Goal: Find specific page/section: Find specific page/section

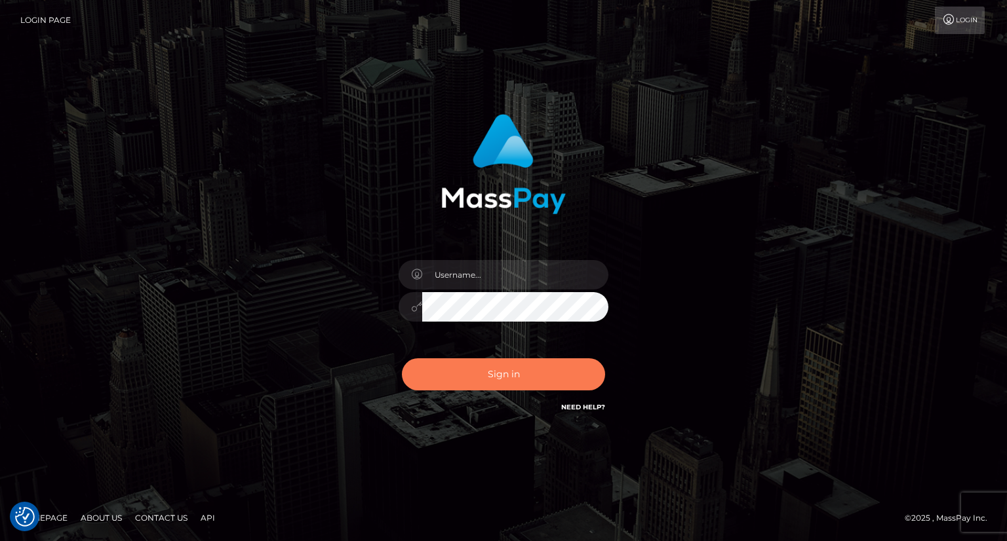
click at [521, 378] on button "Sign in" at bounding box center [503, 375] width 203 height 32
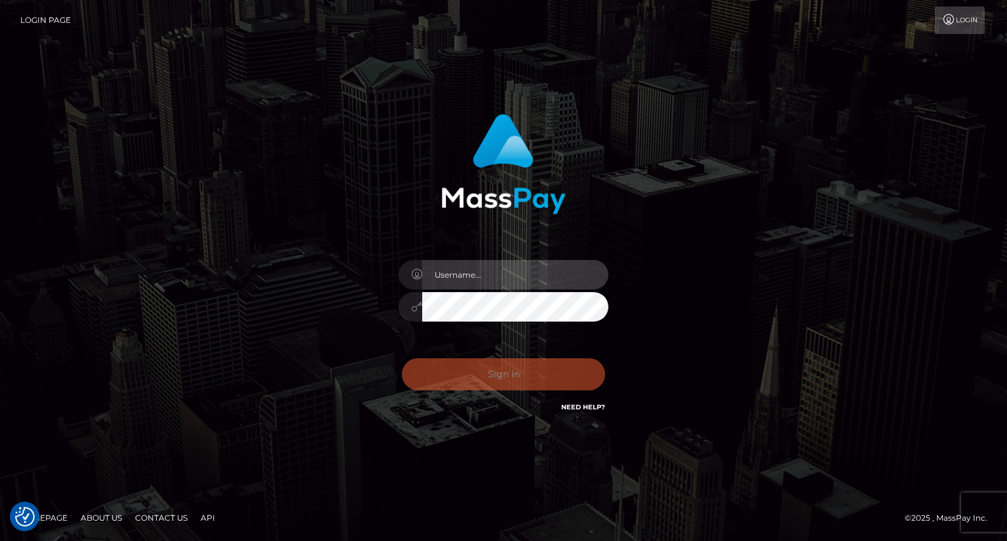
type input "carolina"
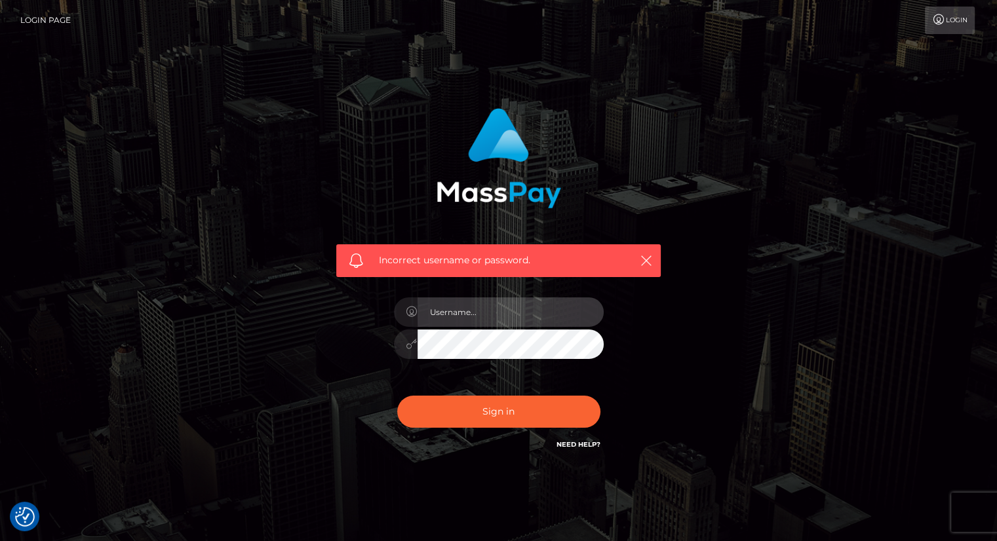
type input "carolina"
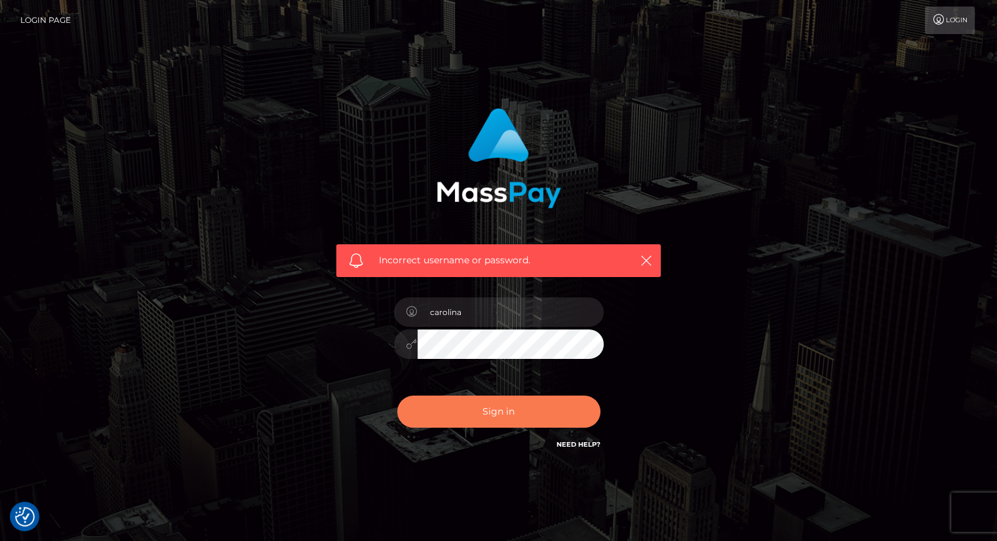
click at [545, 404] on button "Sign in" at bounding box center [498, 412] width 203 height 32
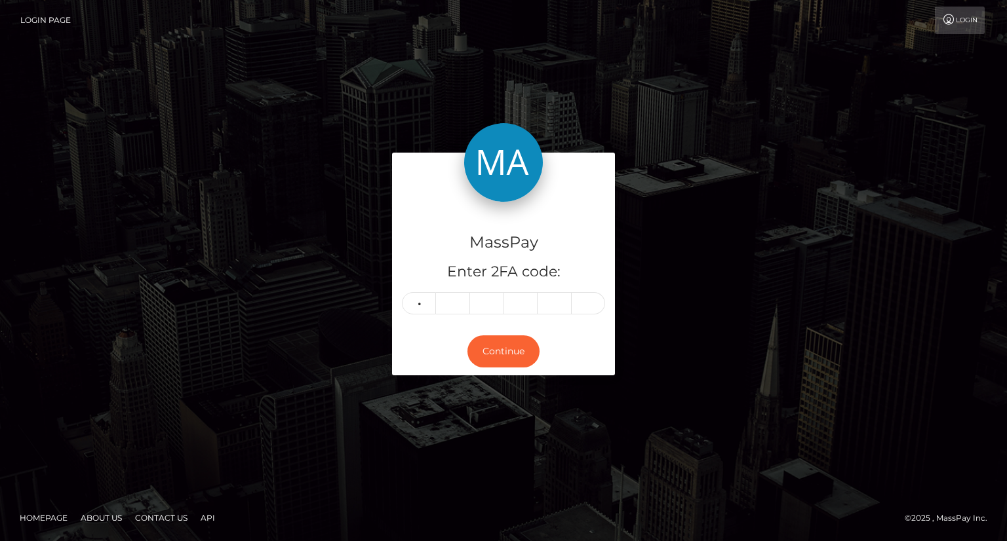
type input "9"
type input "0"
type input "8"
type input "5"
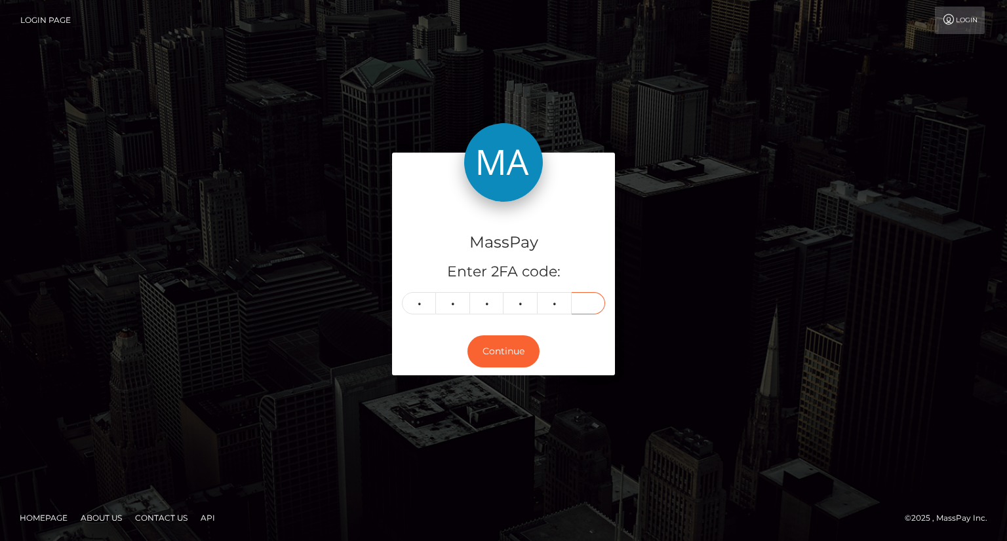
type input "0"
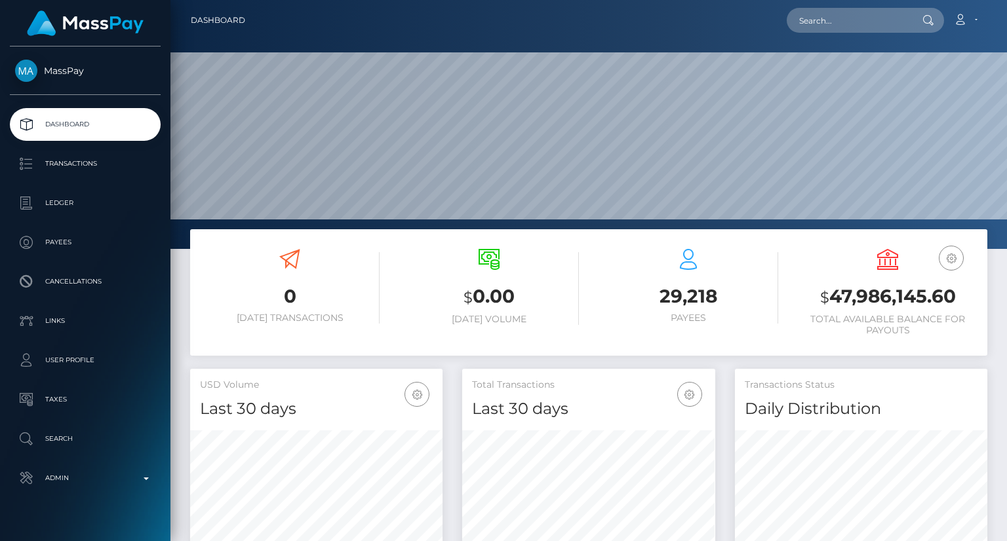
scroll to position [232, 252]
click at [863, 24] on input "text" at bounding box center [848, 20] width 123 height 25
paste input "Hello Team! Following on this, I have a transaction that should have been deliv…"
click at [870, 14] on input "Hello Team! Following on this, I have a transaction that should have been deliv…" at bounding box center [848, 20] width 123 height 25
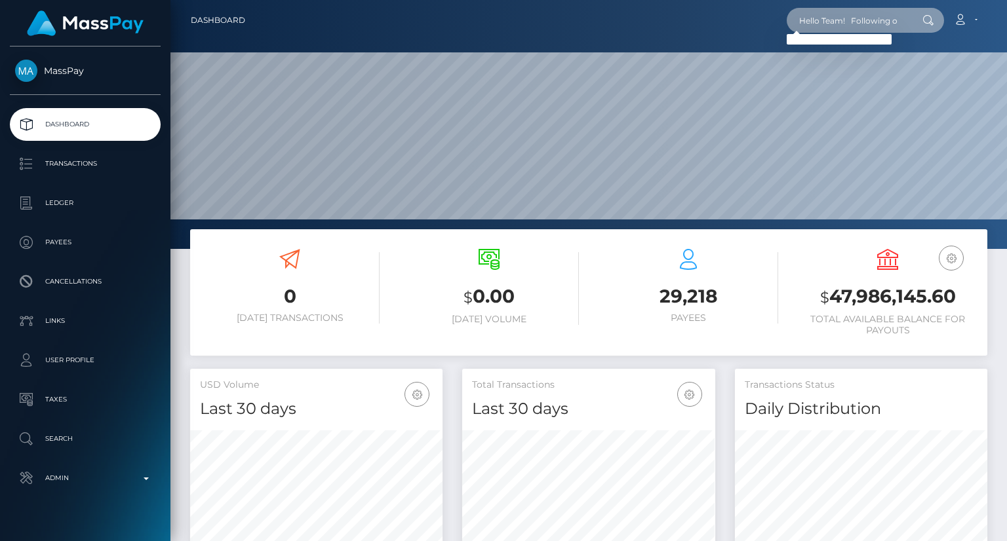
click at [870, 14] on input "Hello Team! Following on this, I have a transaction that should have been deliv…" at bounding box center [848, 20] width 123 height 25
paste input "[PERSON_NAME][EMAIL_ADDRESS][DOMAIN_NAME]"
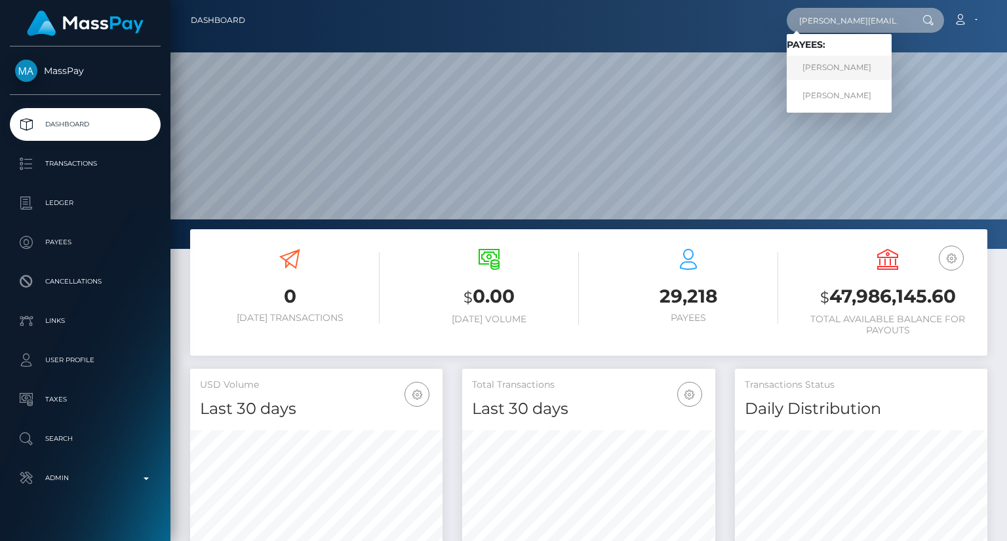
type input "sam@colliermedia.co.uk"
click at [863, 71] on link "Sam Collier" at bounding box center [839, 68] width 105 height 24
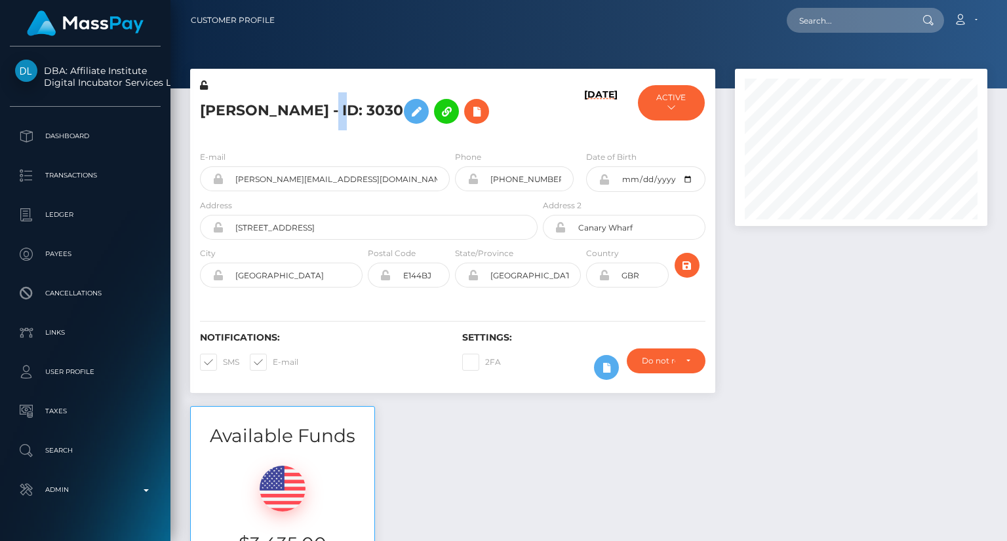
scroll to position [157, 252]
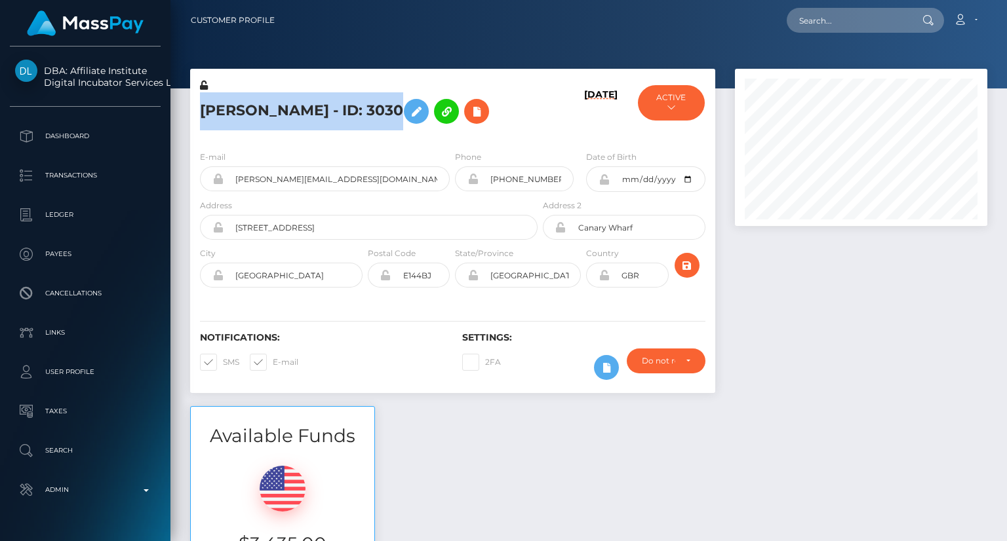
click at [296, 107] on h5 "[PERSON_NAME] - ID: 3030" at bounding box center [365, 111] width 330 height 38
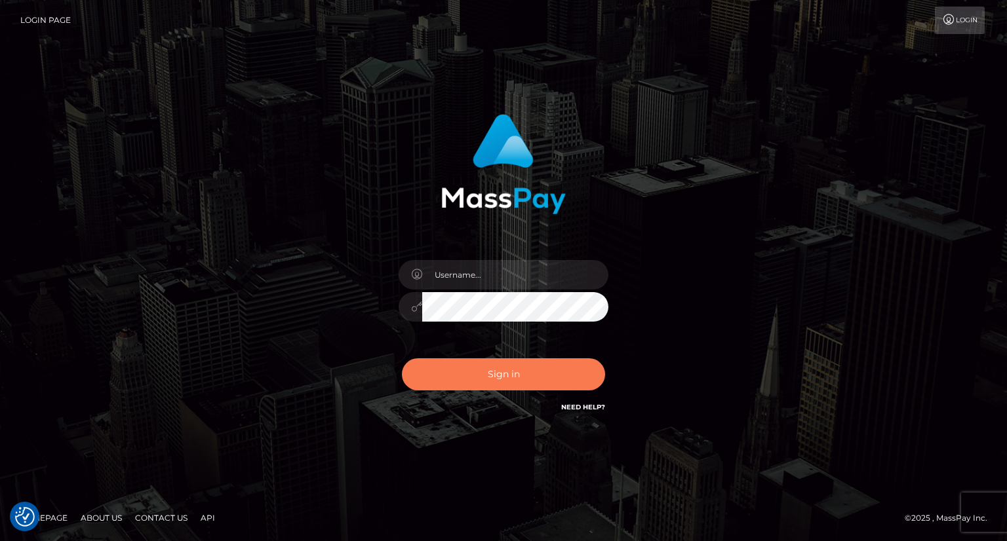
click at [525, 374] on button "Sign in" at bounding box center [503, 375] width 203 height 32
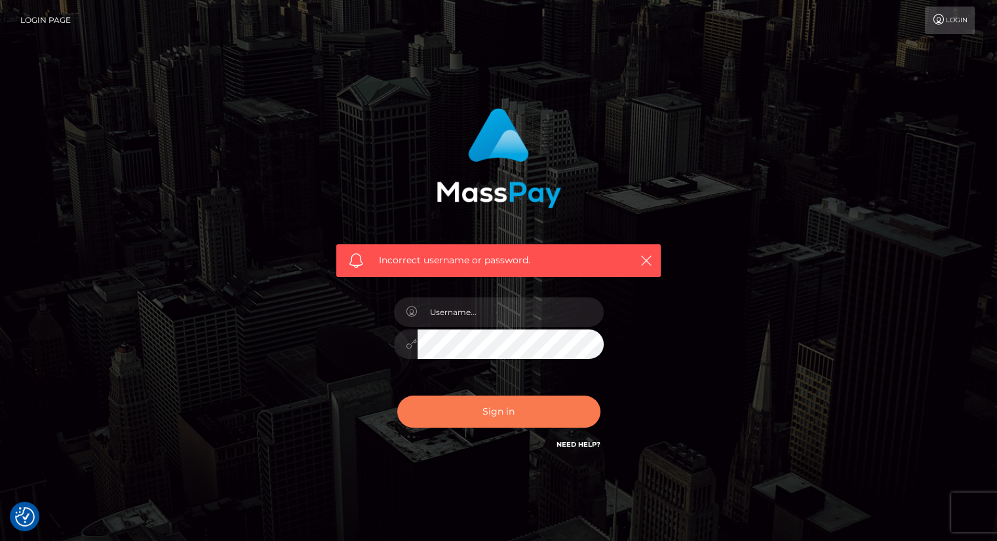
click at [530, 410] on button "Sign in" at bounding box center [498, 412] width 203 height 32
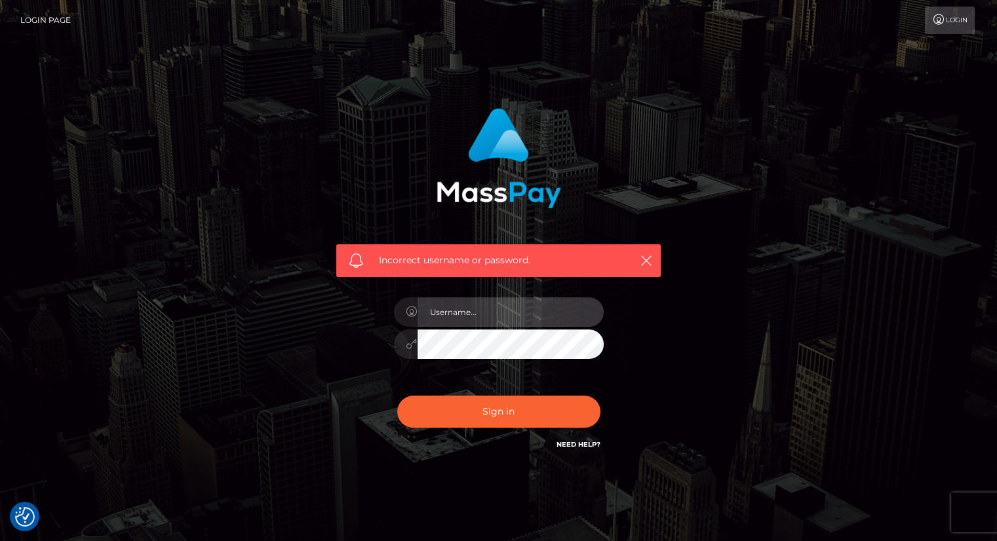
type input "carolina"
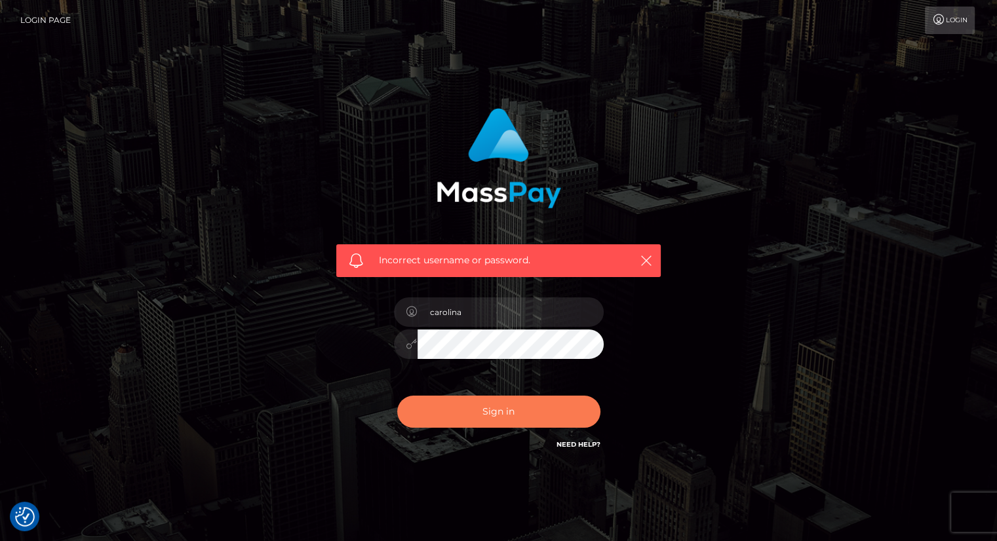
click at [501, 418] on button "Sign in" at bounding box center [498, 412] width 203 height 32
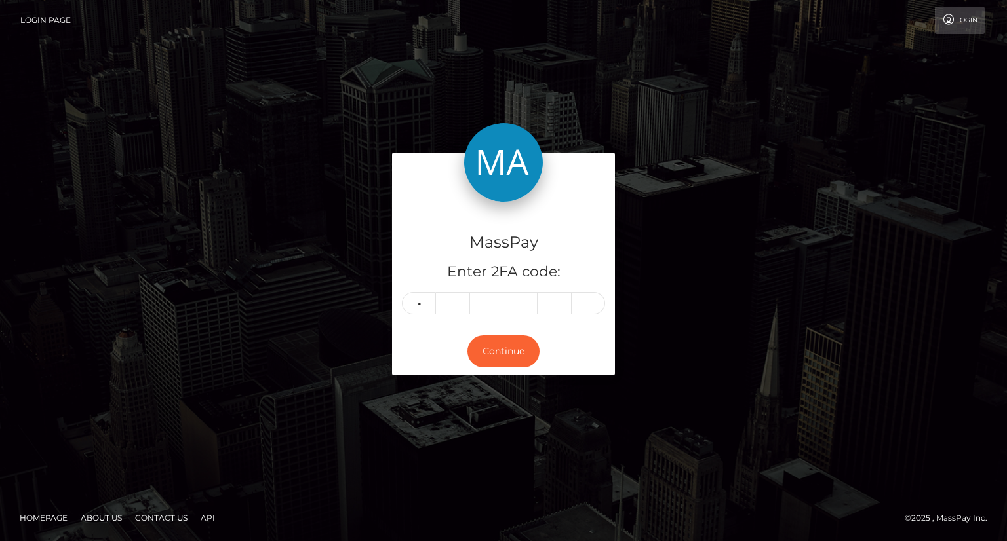
type input "2"
type input "7"
type input "5"
type input "4"
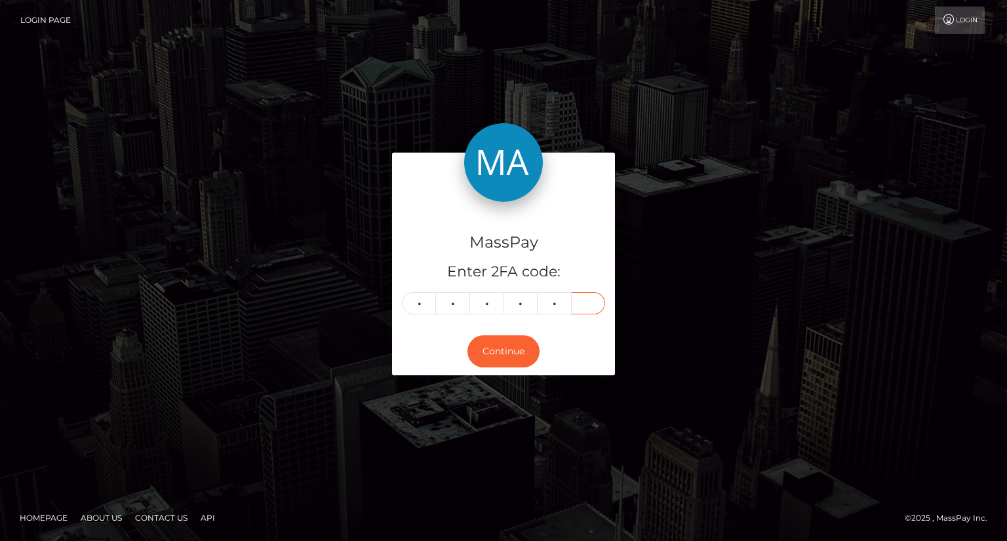
type input "0"
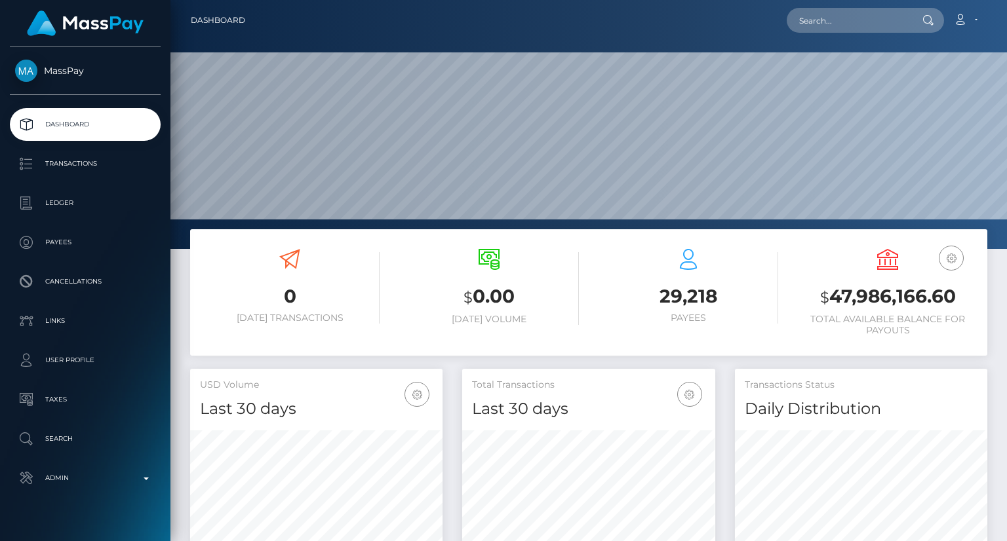
scroll to position [232, 252]
click at [862, 10] on input "text" at bounding box center [848, 20] width 123 height 25
paste input "85ebb023f8bb46b1903823dc2530bb24 /"
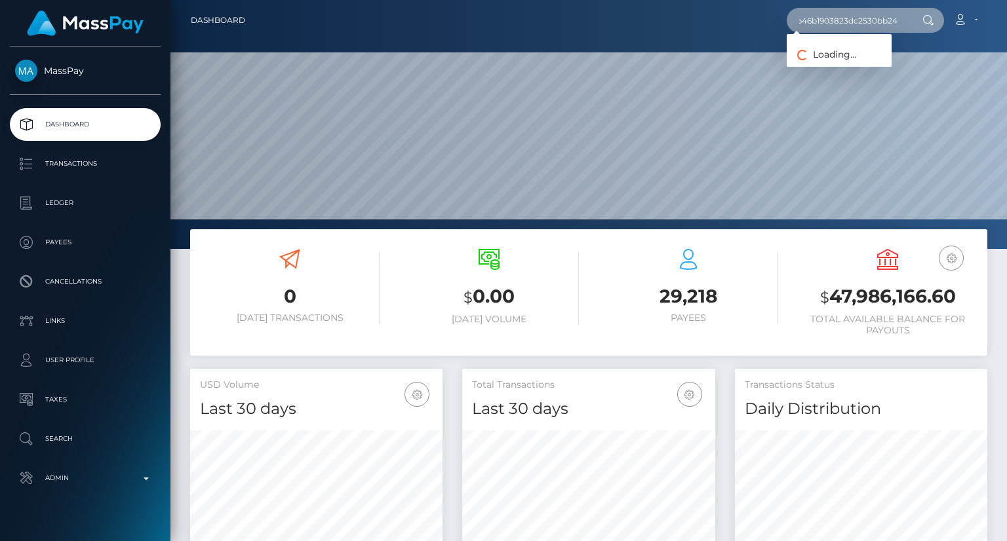
scroll to position [0, 55]
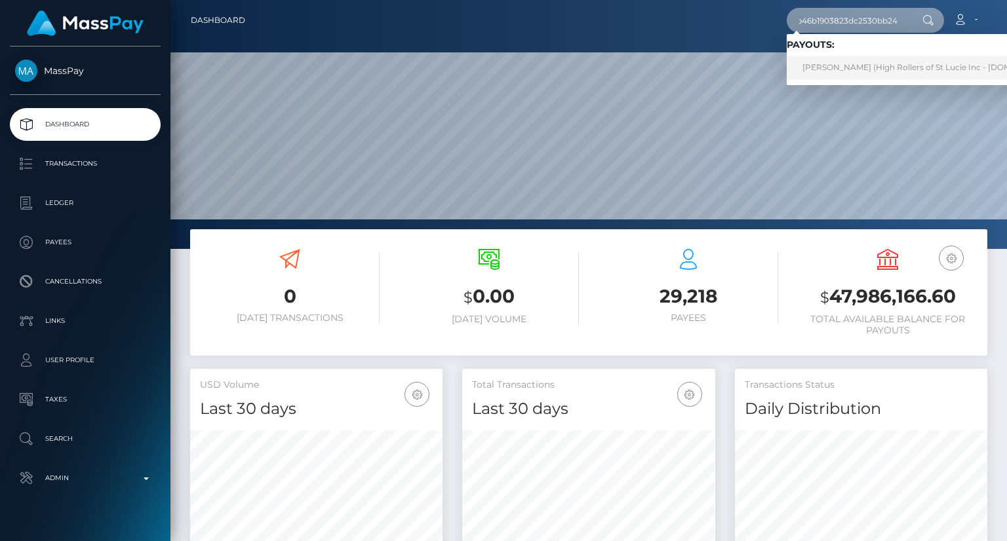
type input "85ebb023f8bb46b1903823dc2530bb24"
click at [894, 67] on link "[PERSON_NAME] (High Rollers of St Lucie Inc - [DOMAIN_NAME])" at bounding box center [931, 68] width 289 height 24
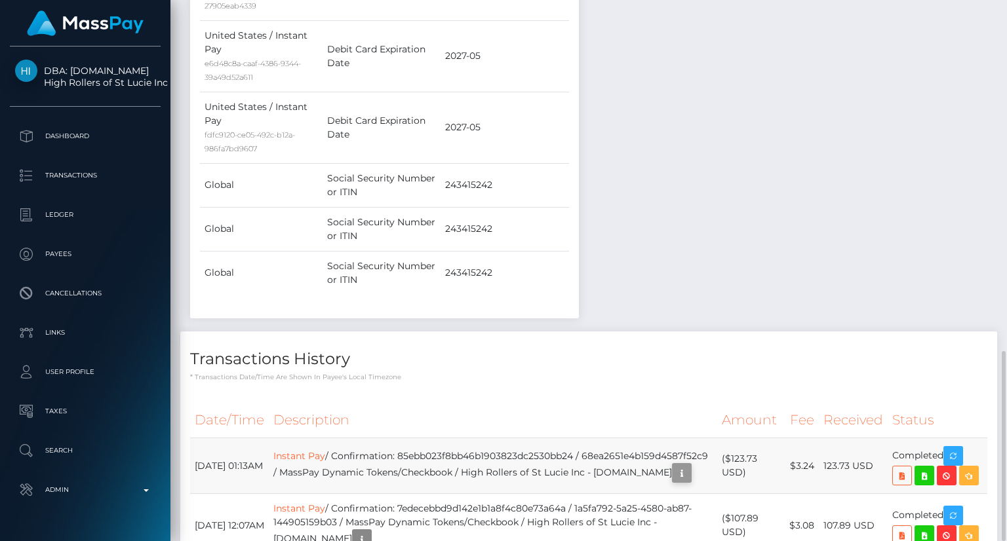
scroll to position [157, 252]
click at [674, 465] on icon "button" at bounding box center [682, 473] width 16 height 16
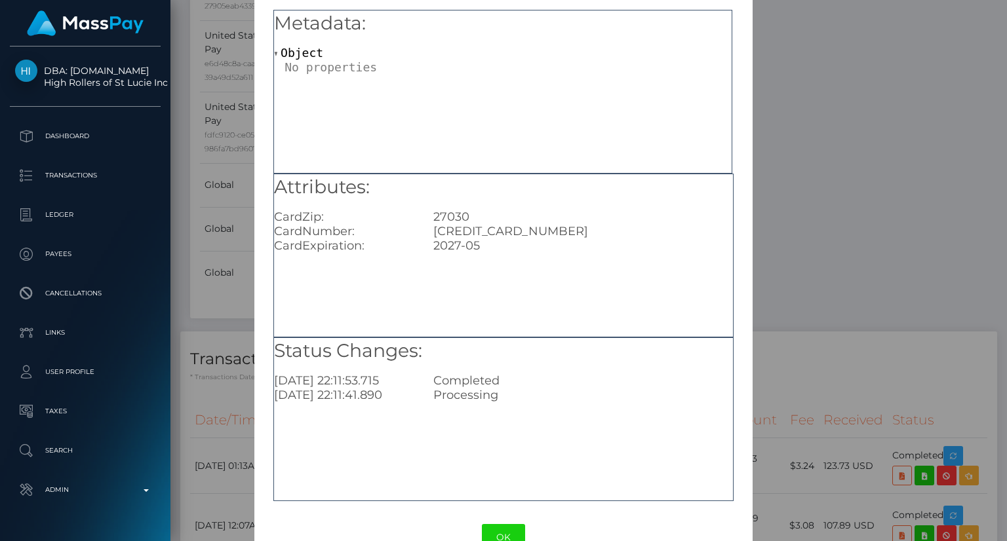
scroll to position [82, 0]
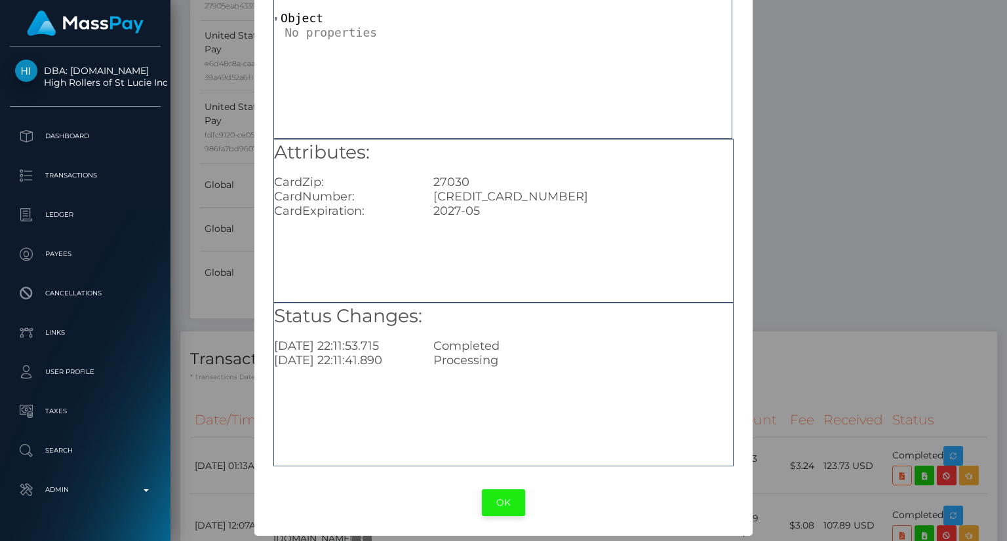
click at [503, 507] on button "OK" at bounding box center [503, 503] width 43 height 27
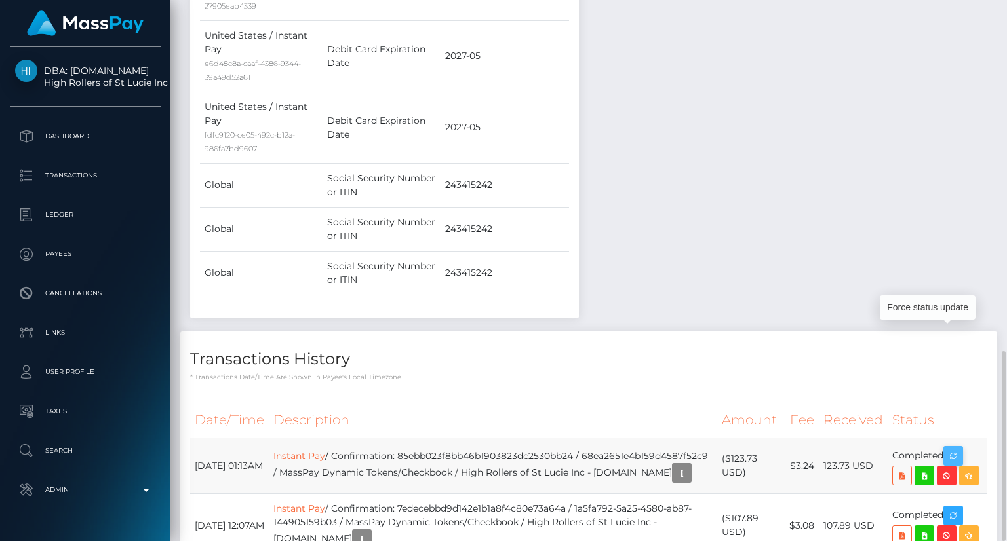
scroll to position [157, 252]
click at [959, 448] on icon "button" at bounding box center [953, 456] width 16 height 16
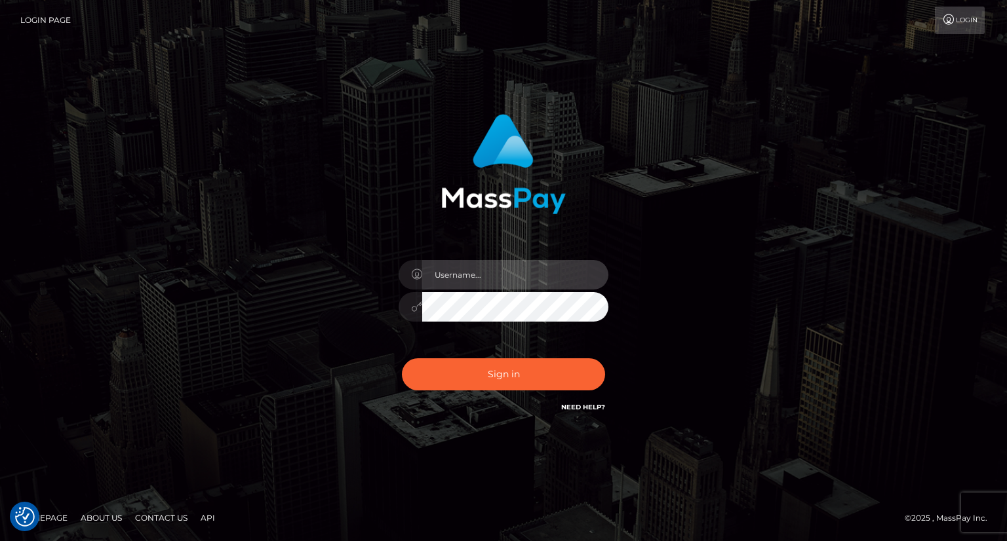
type input "carolina"
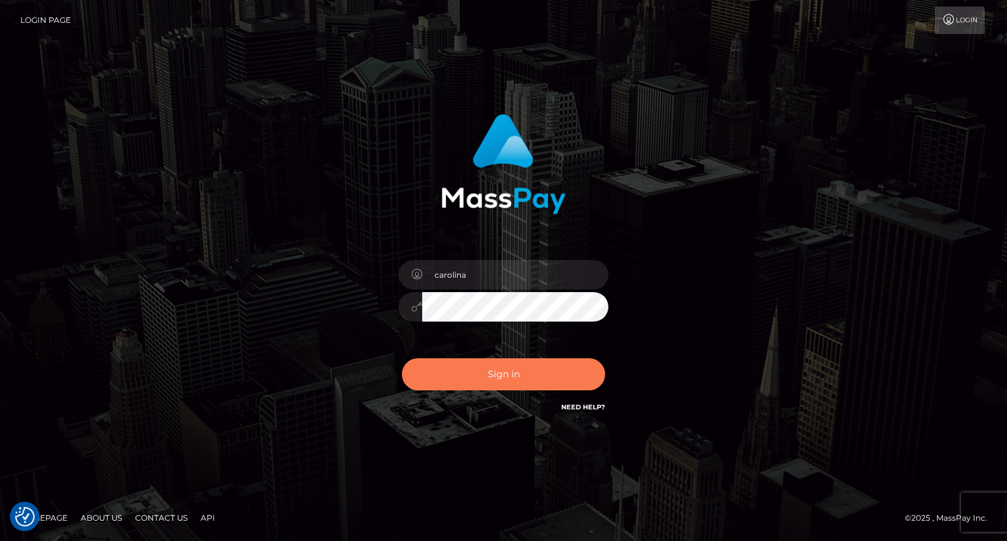
click at [540, 383] on button "Sign in" at bounding box center [503, 375] width 203 height 32
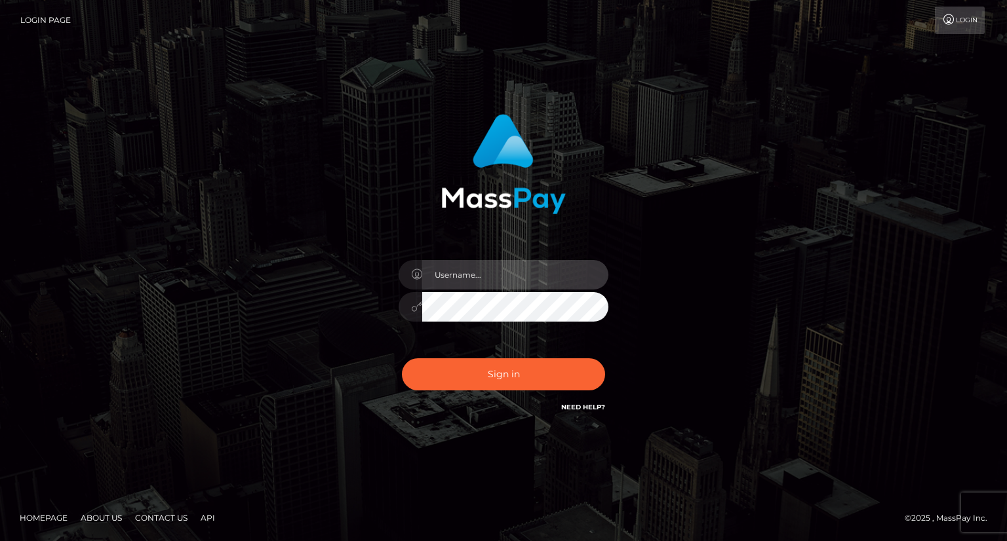
type input "carolina"
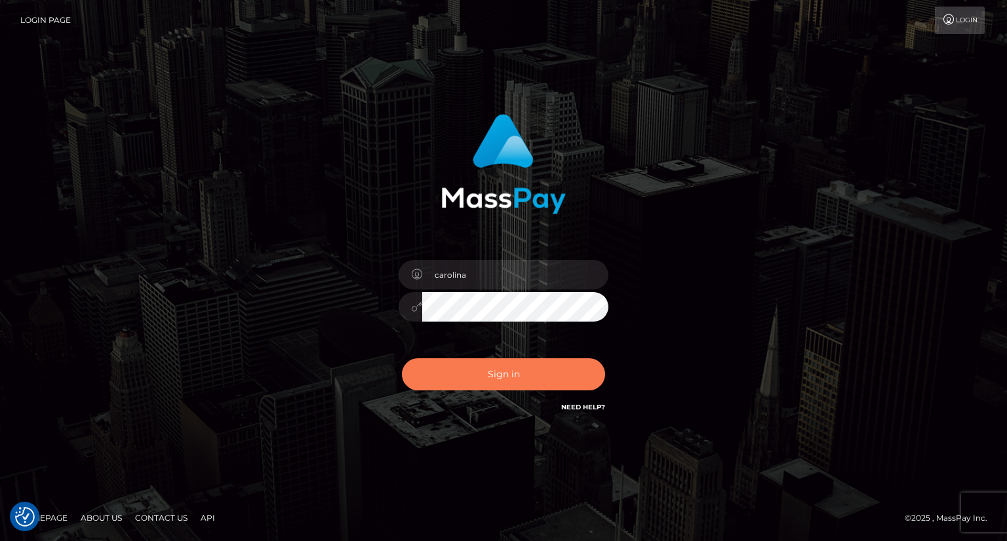
click at [556, 375] on button "Sign in" at bounding box center [503, 375] width 203 height 32
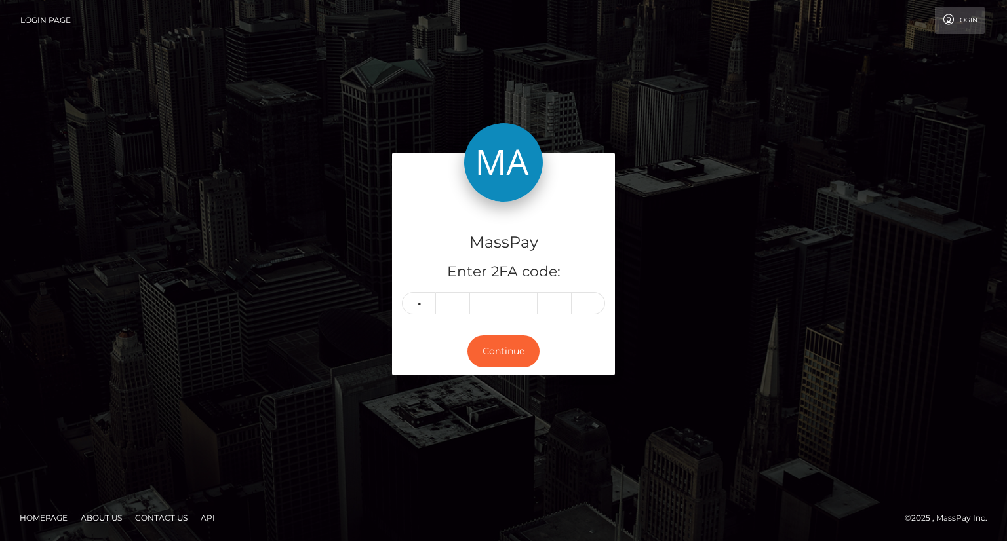
type input "6"
type input "8"
type input "7"
type input "4"
type input "8"
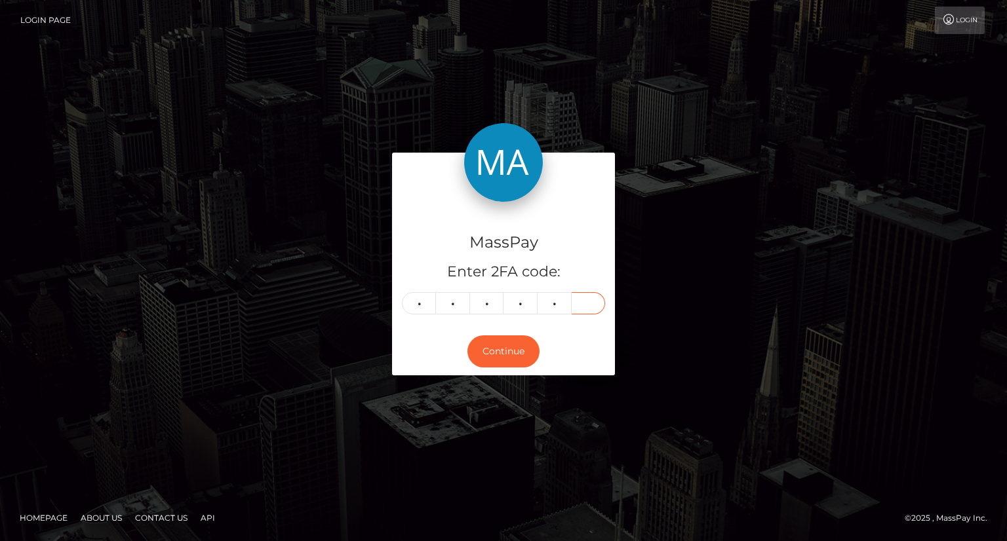
type input "1"
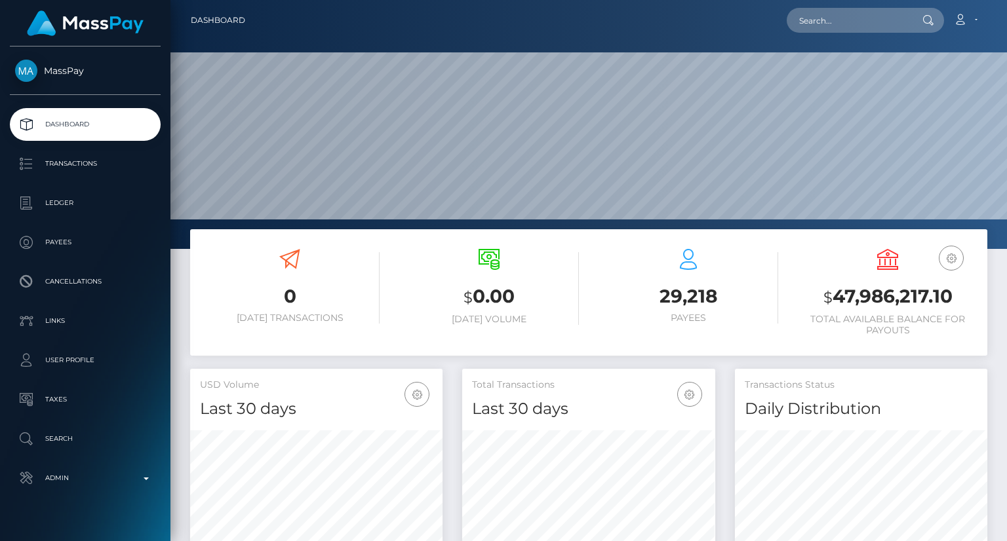
scroll to position [232, 252]
click at [878, 16] on input "text" at bounding box center [848, 20] width 123 height 25
paste input "poact_5KYJyAyW0xPS"
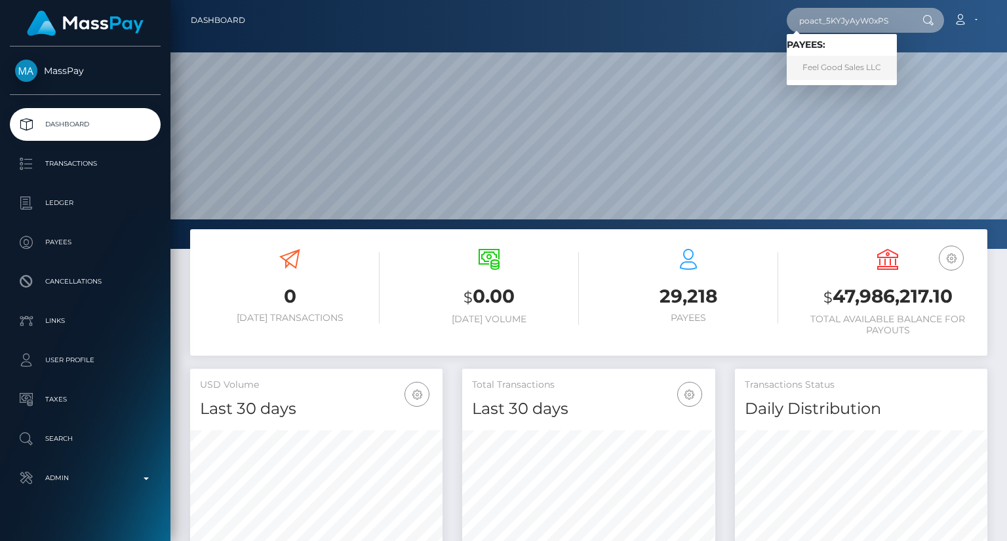
type input "poact_5KYJyAyW0xPS"
click at [809, 69] on link "Feel Good Sales LLC" at bounding box center [842, 68] width 110 height 24
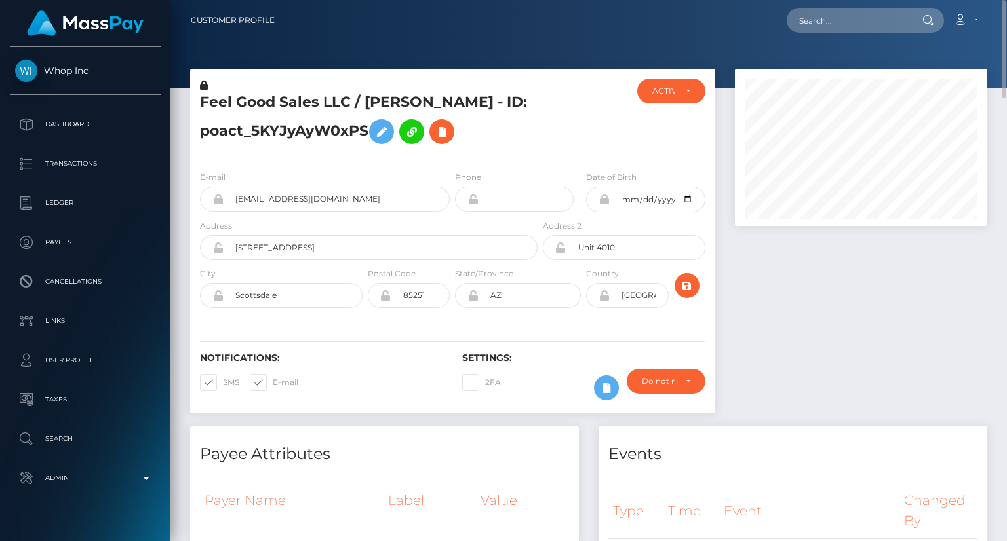
click at [352, 98] on h5 "Feel Good Sales LLC / [PERSON_NAME] - ID: poact_5KYJyAyW0xPS" at bounding box center [365, 121] width 330 height 58
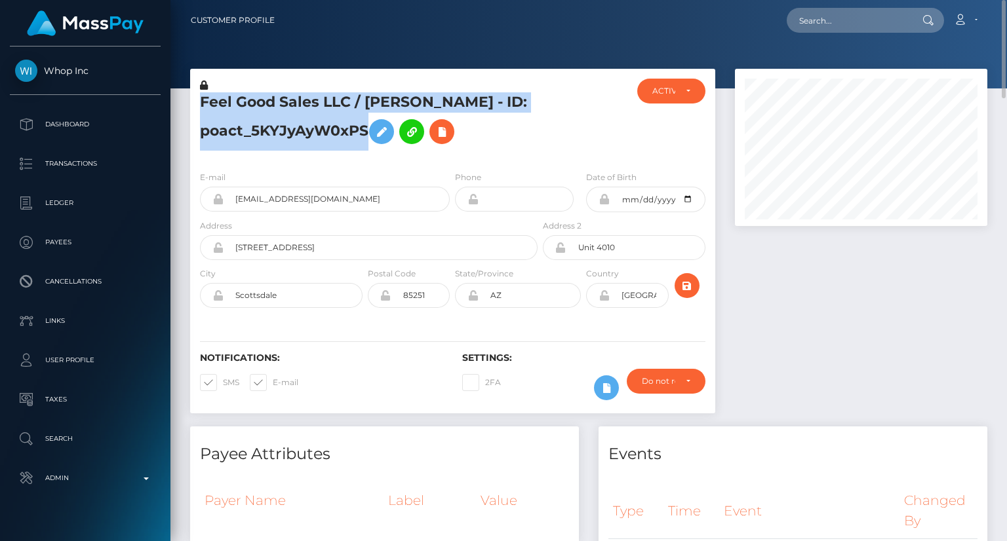
click at [351, 98] on h5 "Feel Good Sales LLC / [PERSON_NAME] - ID: poact_5KYJyAyW0xPS" at bounding box center [365, 121] width 330 height 58
copy h5 "Feel Good Sales LLC / [PERSON_NAME] - ID: poact_5KYJyAyW0xPS"
